Goal: Task Accomplishment & Management: Complete application form

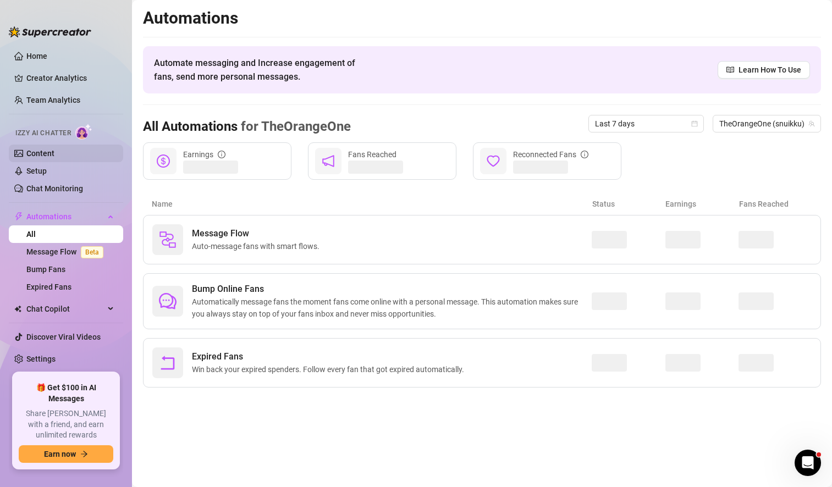
click at [43, 149] on link "Content" at bounding box center [40, 153] width 28 height 9
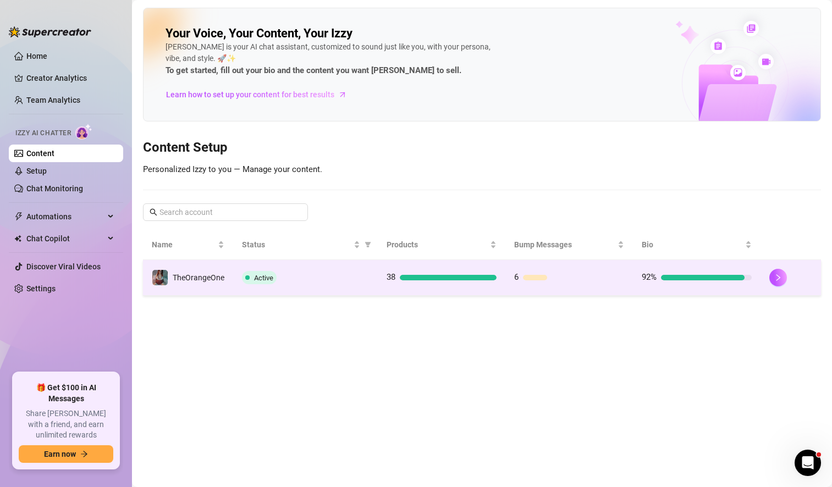
click at [603, 286] on td "6" at bounding box center [569, 278] width 128 height 36
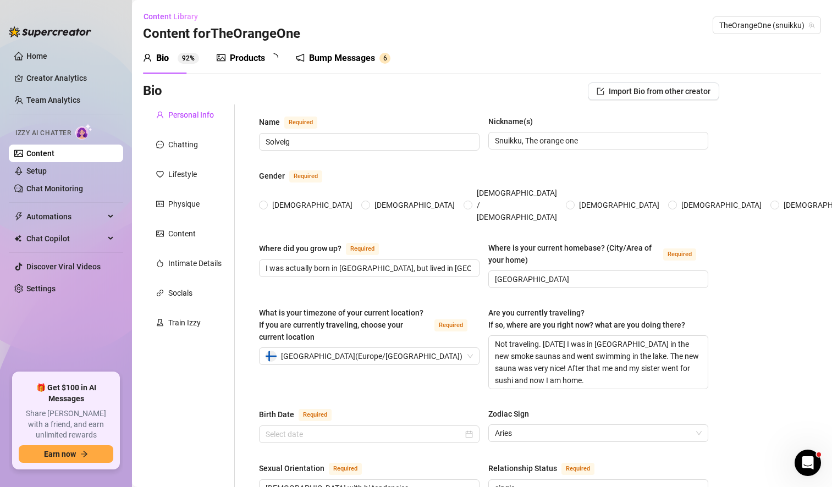
radio input "true"
type input "[DATE]"
drag, startPoint x: 566, startPoint y: 359, endPoint x: 464, endPoint y: 308, distance: 114.3
click at [464, 308] on div "What is your timezone of your current location? If you are currently traveling,…" at bounding box center [483, 353] width 449 height 92
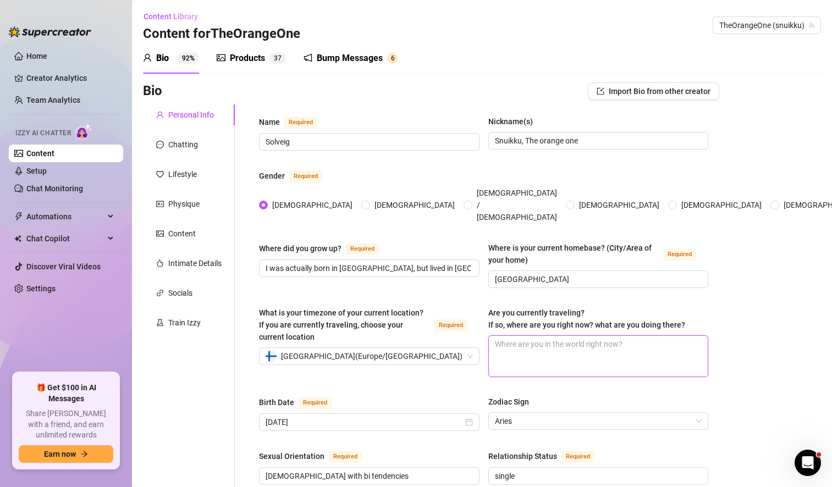
type textarea "N"
type textarea "No"
type textarea "Not"
type textarea "Not t"
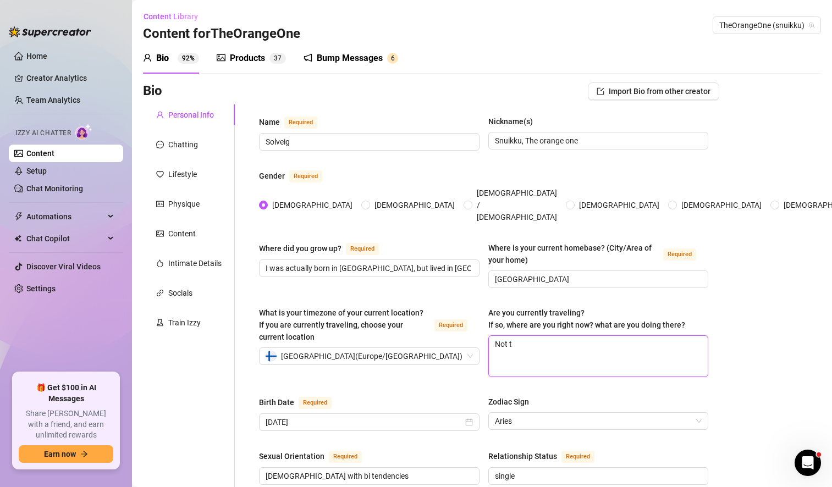
type textarea "Not tr"
type textarea "Not tra"
type textarea "Not trav"
type textarea "Not trave"
type textarea "Not travel"
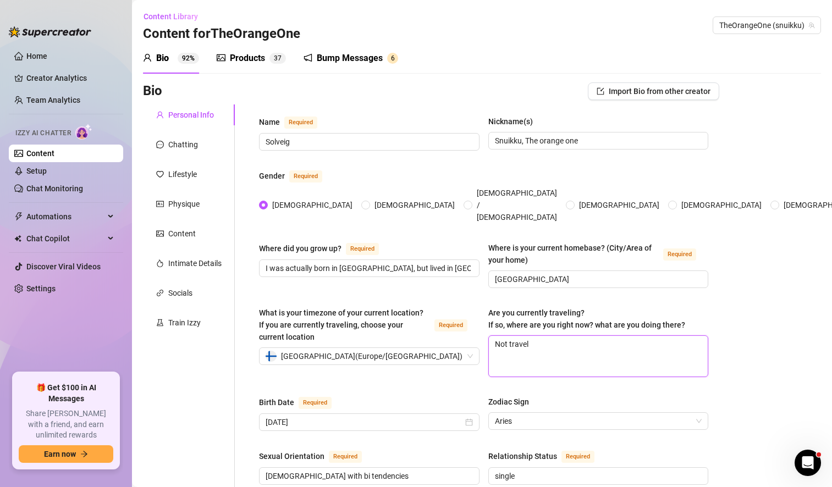
type textarea "Not traveli"
type textarea "Not travelin"
type textarea "Not traveling"
type textarea "Not traveling,"
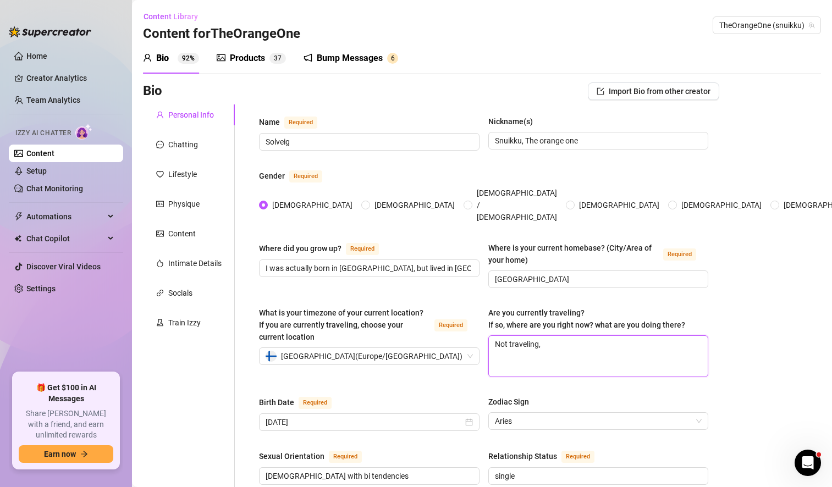
type textarea "Not traveling, b"
type textarea "Not traveling, bu"
type textarea "Not traveling, but"
type textarea "Not traveling, but t"
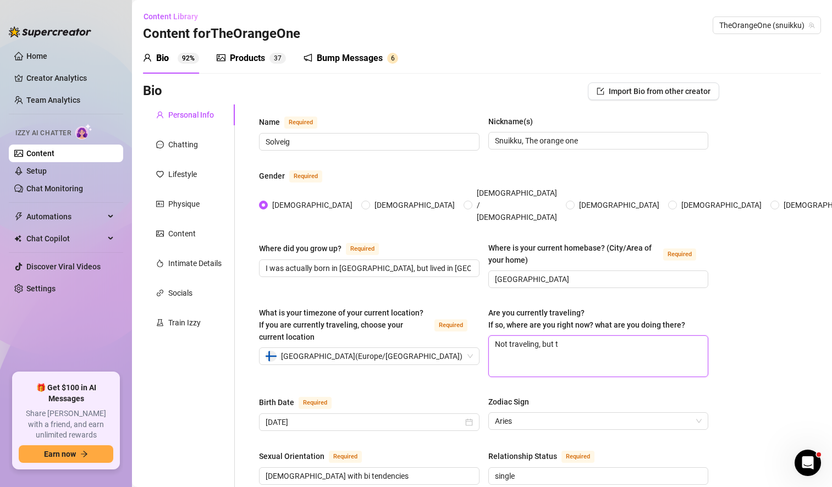
type textarea "Not traveling, but to"
type textarea "Not traveling, but [PERSON_NAME]"
type textarea "Not traveling, but toda"
type textarea "Not traveling, but [DATE]"
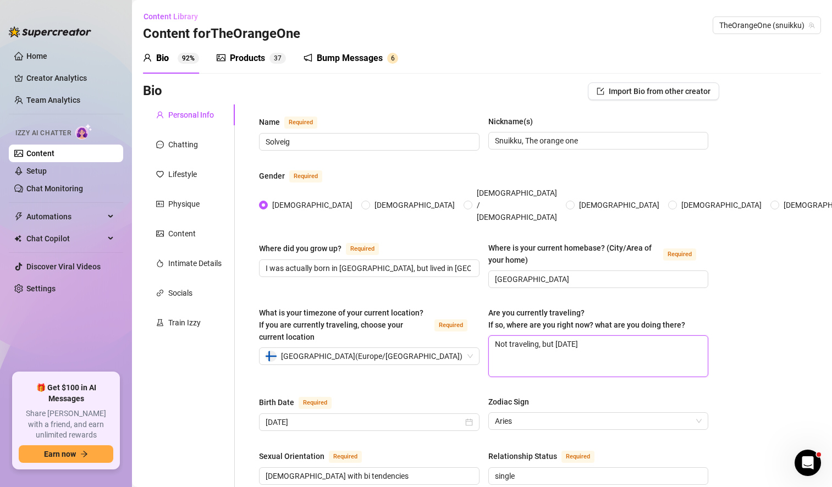
type textarea "Not traveling, but [DATE] I"
type textarea "Not traveling, but [DATE] I w"
type textarea "Not traveling, but [DATE] I wi"
type textarea "Not traveling, but [DATE] I wil"
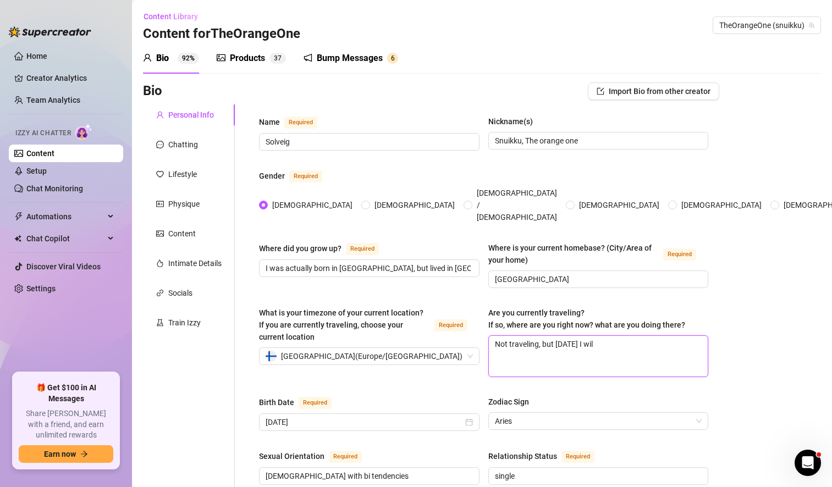
type textarea "Not traveling, but [DATE] I will"
type textarea "Not traveling, but [DATE] I will g"
type textarea "Not traveling, but [DATE] I will go"
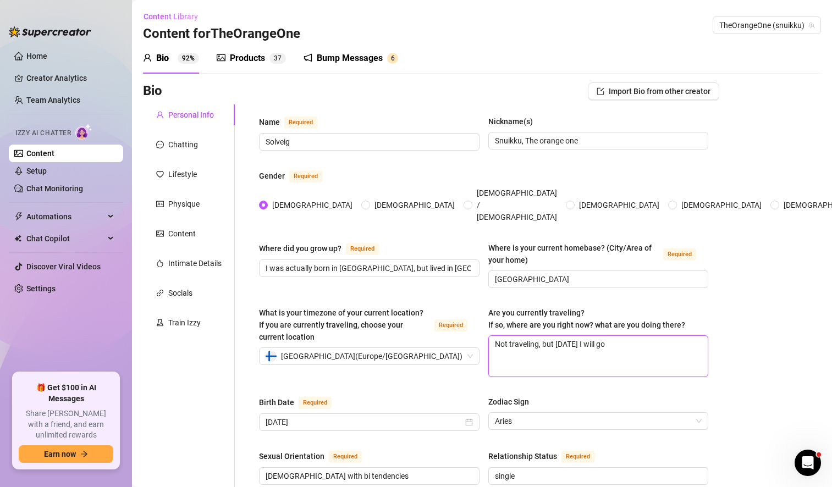
type textarea "Not traveling, but [DATE] I will go"
type textarea "Not traveling, but [DATE] I will g"
type textarea "Not traveling, but [DATE] I will"
type textarea "Not traveling, but [DATE] I wil"
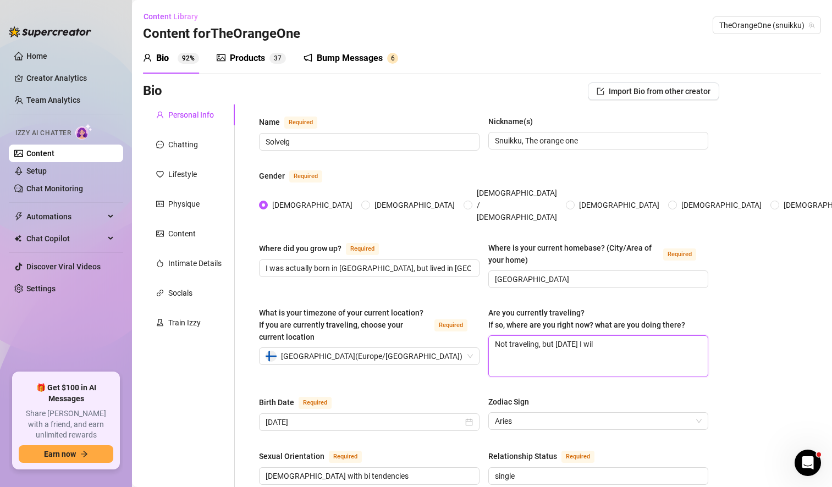
type textarea "Not traveling, but [DATE] I wi"
type textarea "Not traveling, but [DATE] I w"
type textarea "Not traveling, but [DATE] I"
type textarea "Not traveling, but [DATE]"
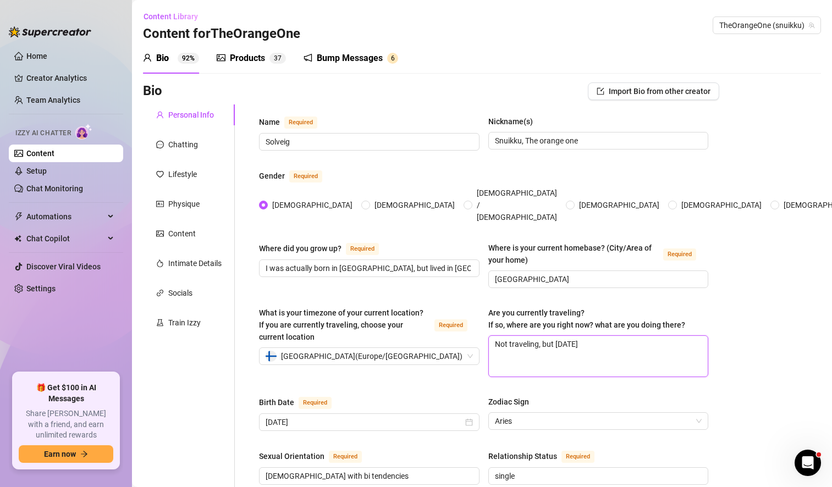
type textarea "Not traveling, but [DATE]"
type textarea "Not traveling, but toda"
type textarea "Not traveling, but [PERSON_NAME]"
type textarea "Not traveling, but to"
type textarea "Not traveling, but t"
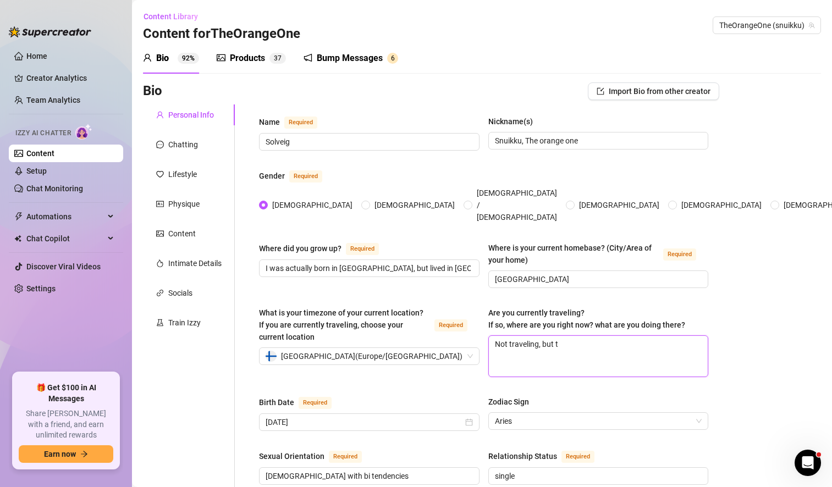
type textarea "Not traveling, but"
type textarea "Not traveling, bu"
type textarea "Not traveling, b"
type textarea "Not traveling,"
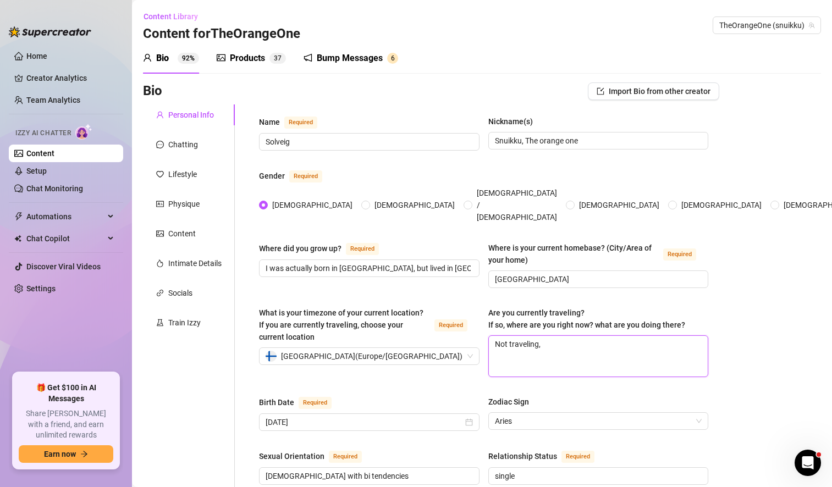
type textarea "Not traveling,"
type textarea "Not traveling"
type textarea "Not travelin"
type textarea "Not traveli"
type textarea "Not travel"
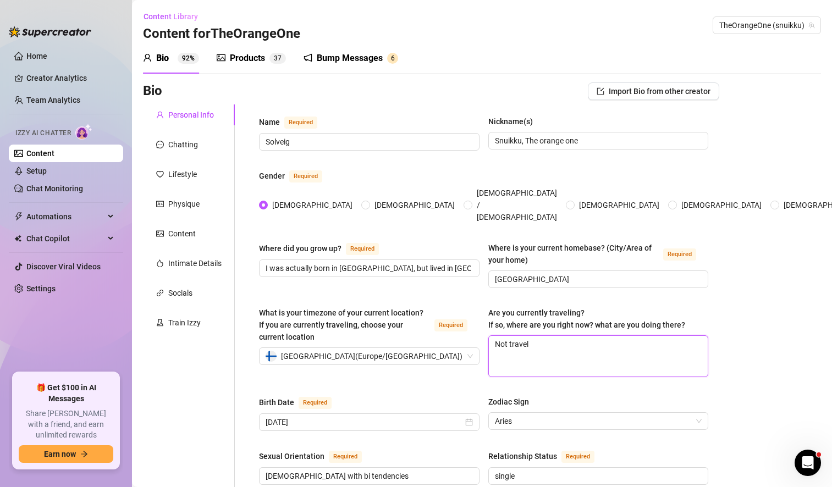
type textarea "Not trave"
type textarea "Not trav"
type textarea "Not tra"
type textarea "Not tr"
type textarea "Not t"
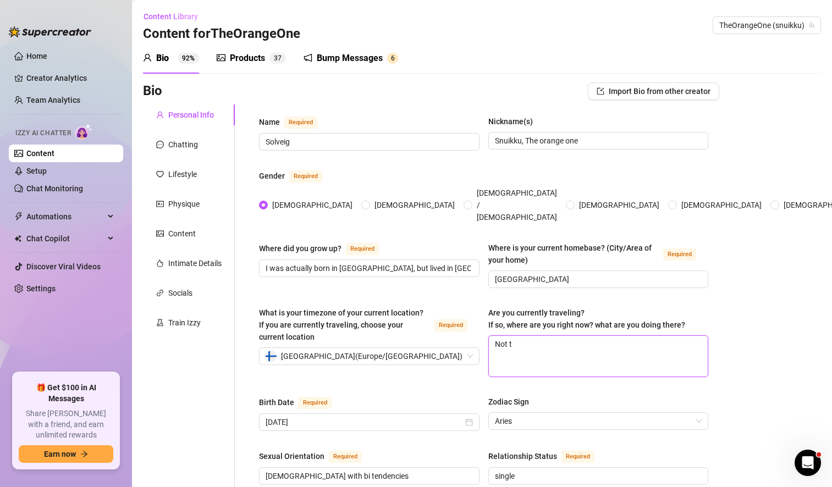
type textarea "Not"
type textarea "No"
type textarea "N"
click at [521, 336] on textarea "Are you currently traveling? If so, where are you right now? what are you doing…" at bounding box center [598, 356] width 219 height 41
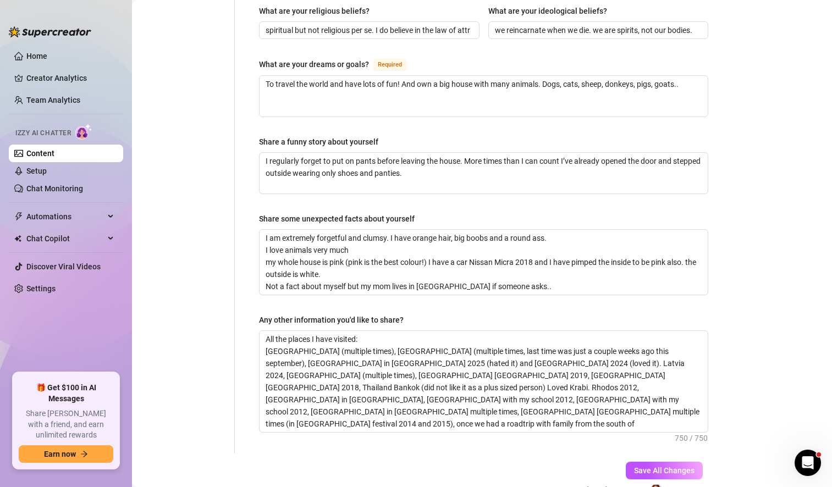
scroll to position [699, 0]
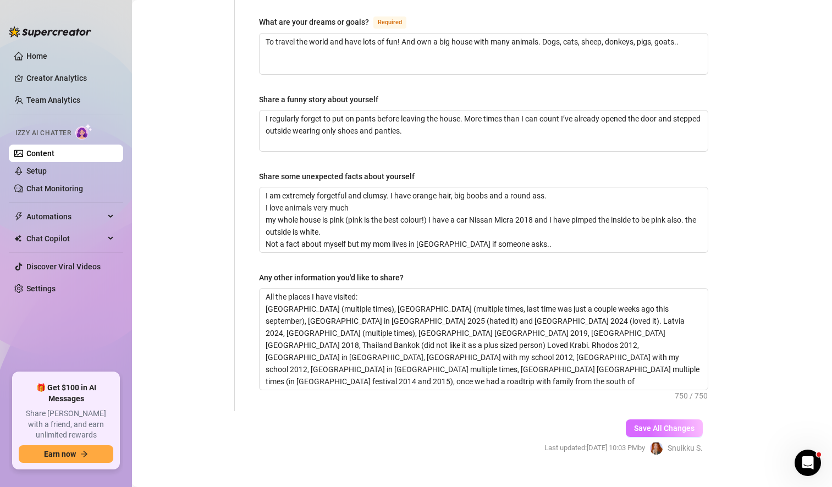
click at [657, 424] on span "Save All Changes" at bounding box center [664, 428] width 60 height 9
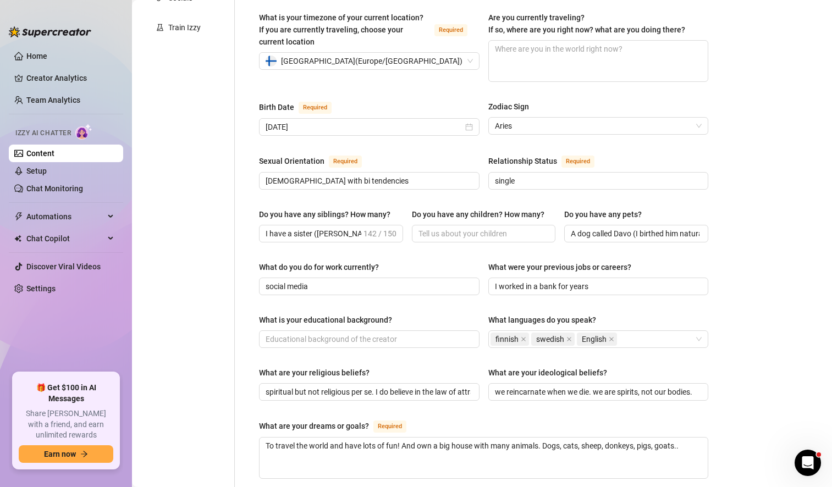
scroll to position [0, 0]
